Goal: Task Accomplishment & Management: Manage account settings

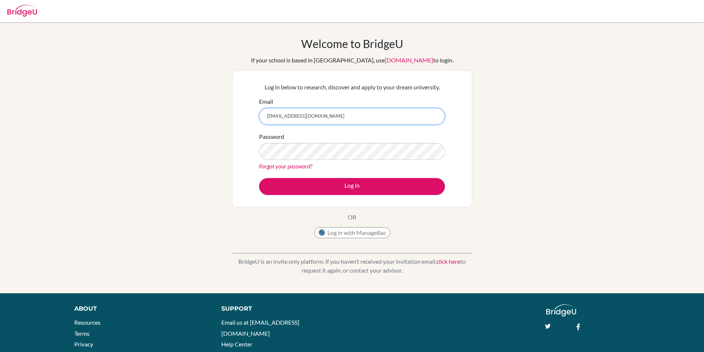
click at [360, 116] on input "kyrene.tjhe@sampoernaacademy.ne" at bounding box center [352, 116] width 186 height 17
type input "[EMAIL_ADDRESS][DOMAIN_NAME]"
click at [259, 178] on button "Log in" at bounding box center [352, 186] width 186 height 17
drag, startPoint x: 161, startPoint y: 8, endPoint x: 186, endPoint y: 2, distance: 26.3
click at [186, 2] on div "Invalid email or password." at bounding box center [352, 10] width 704 height 20
